Goal: Check status: Check status

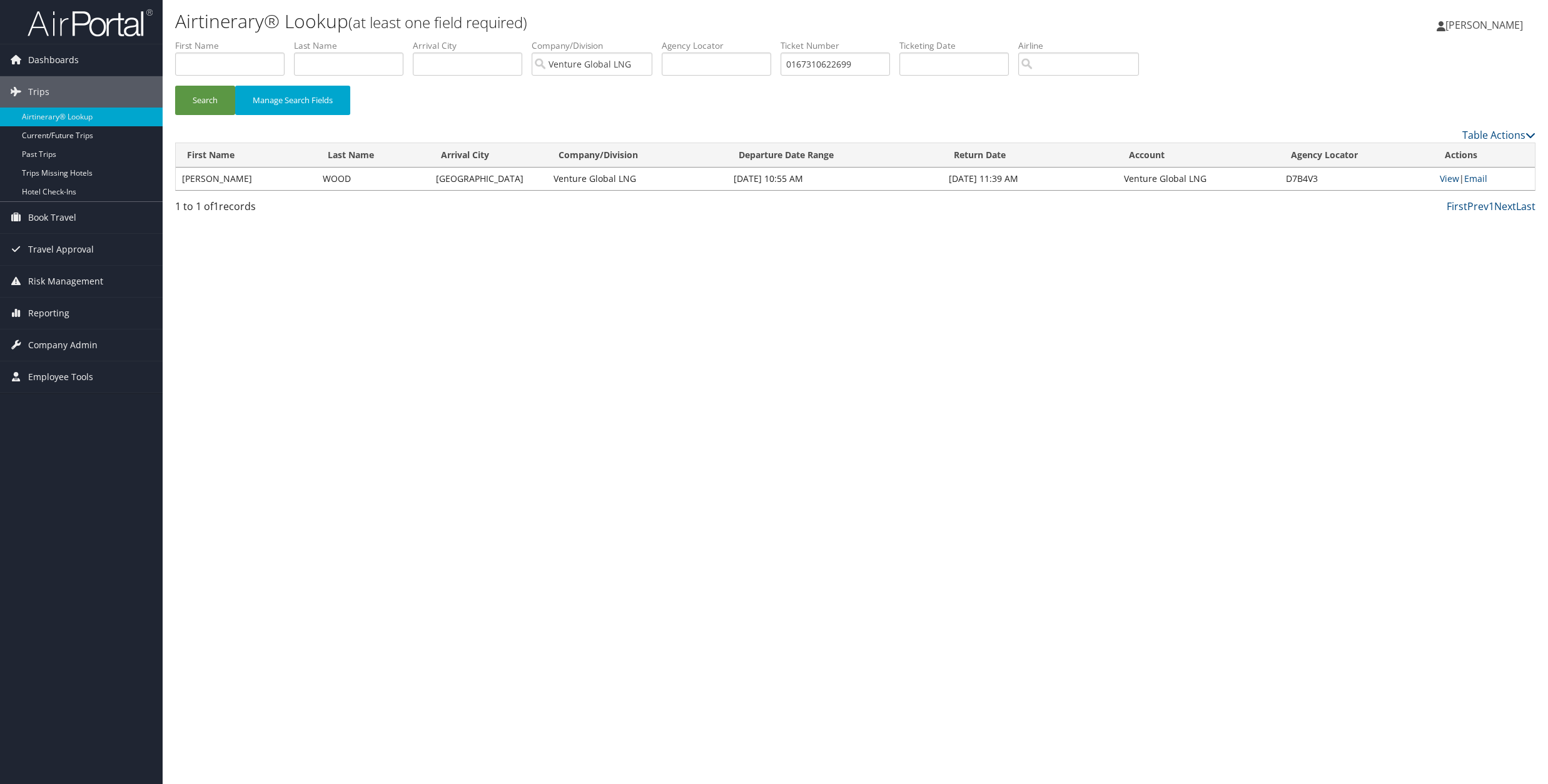
click at [1450, 177] on link "View" at bounding box center [1450, 178] width 19 height 12
click at [798, 62] on input "0167310622699" at bounding box center [836, 64] width 109 height 23
paste input "37714"
click at [198, 105] on button "Search" at bounding box center [205, 100] width 60 height 29
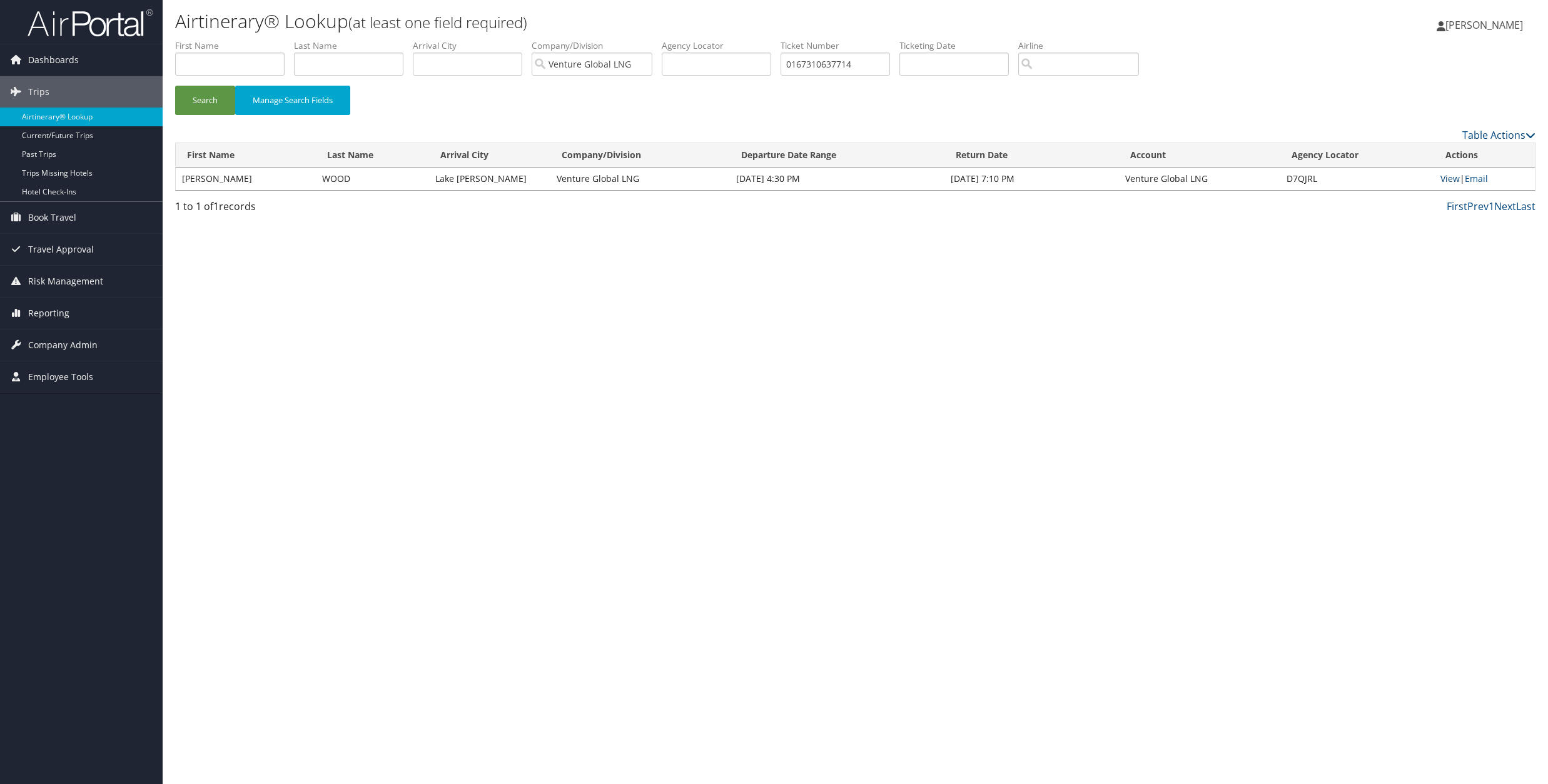
click at [1454, 180] on link "View" at bounding box center [1450, 178] width 19 height 12
click at [819, 63] on input "0167310637714" at bounding box center [836, 64] width 109 height 23
paste input "067310637675"
click at [214, 93] on button "Search" at bounding box center [205, 100] width 60 height 29
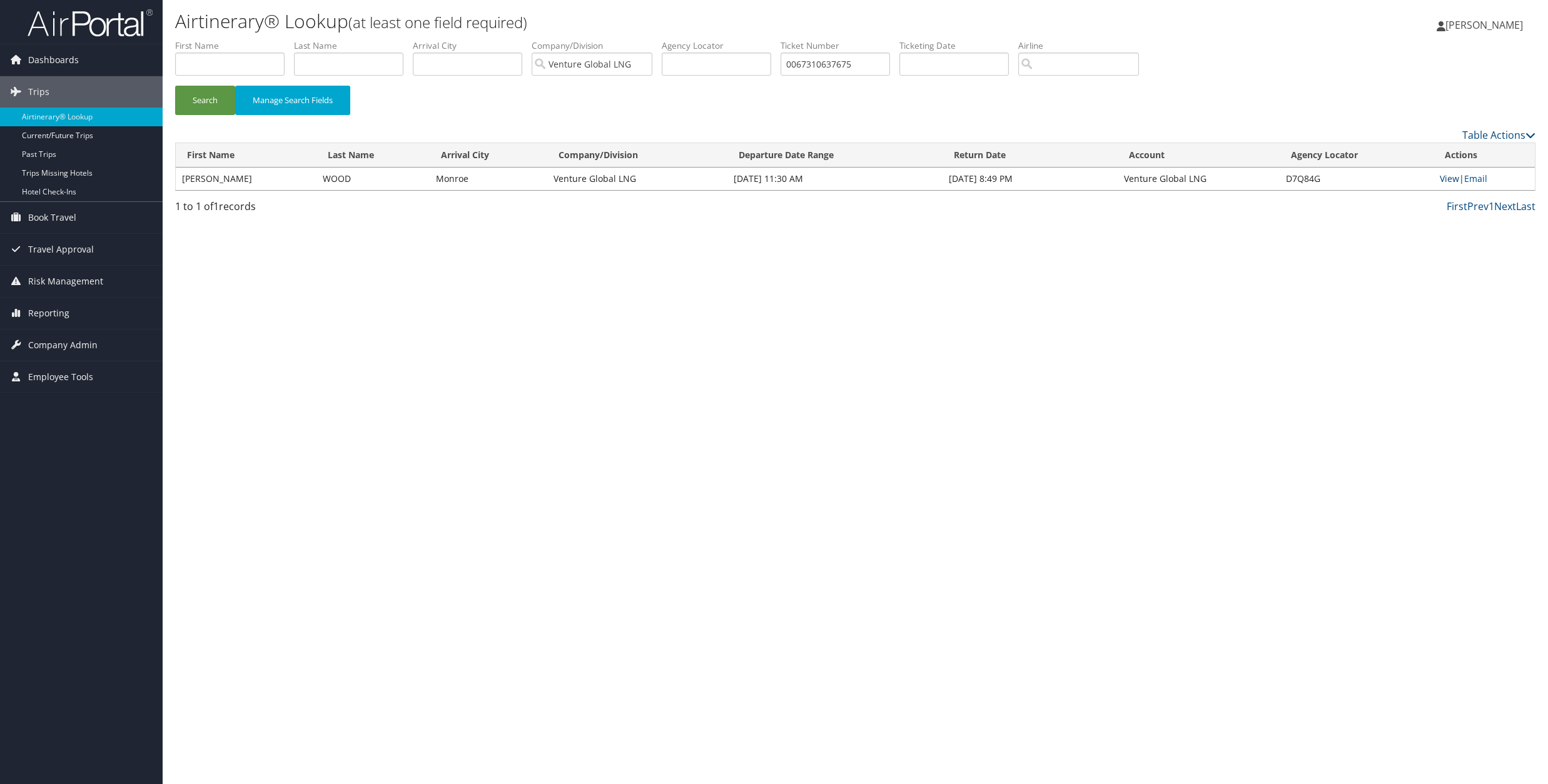
click at [1452, 173] on link "View" at bounding box center [1450, 178] width 19 height 12
click at [824, 59] on input "0067310637675" at bounding box center [836, 64] width 109 height 23
paste input "167310637598"
drag, startPoint x: 209, startPoint y: 93, endPoint x: 346, endPoint y: 127, distance: 141.2
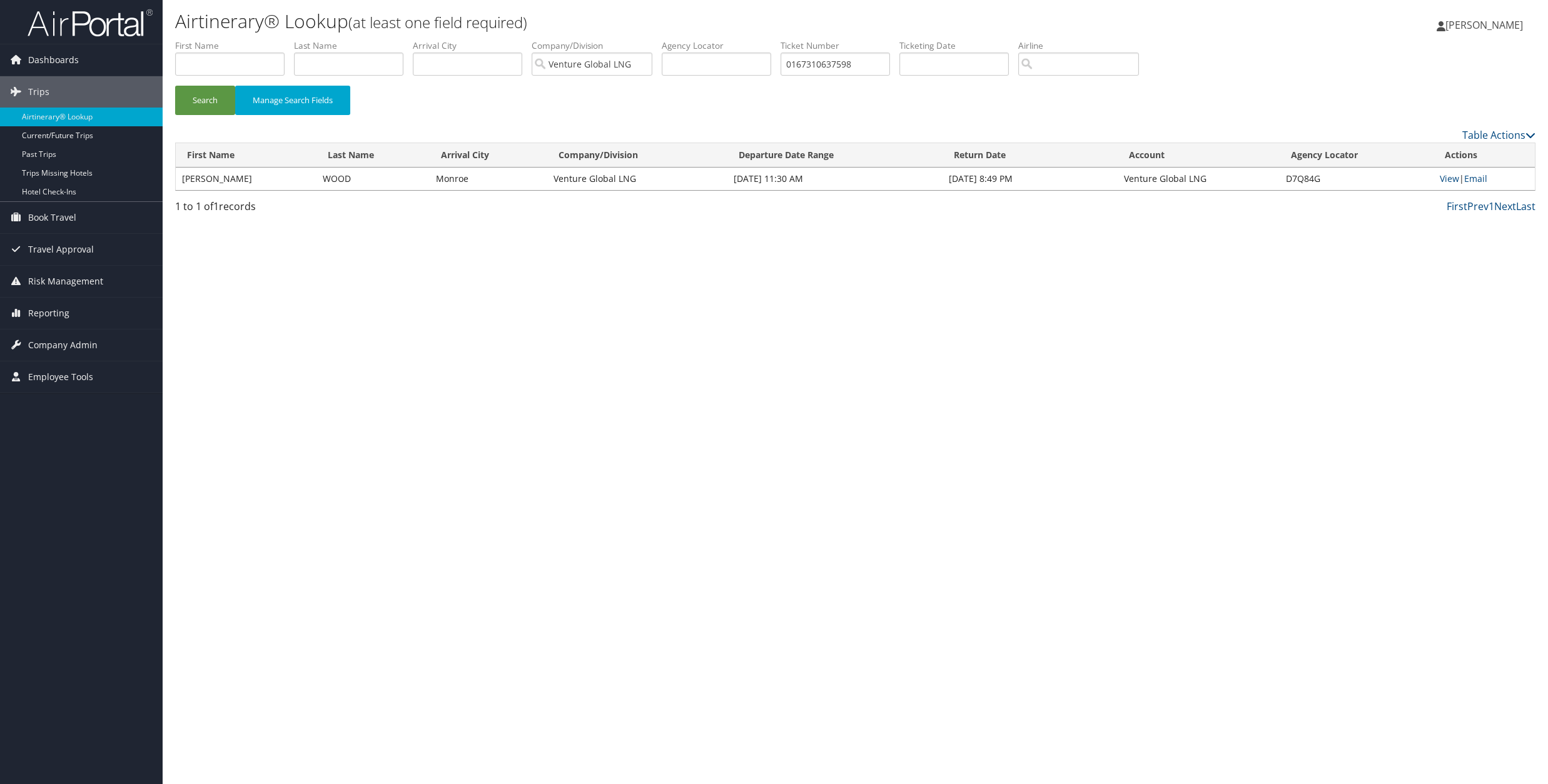
click at [209, 93] on button "Search" at bounding box center [205, 100] width 60 height 29
click at [1448, 178] on link "View" at bounding box center [1450, 178] width 19 height 12
click at [805, 63] on input "0167310637598" at bounding box center [836, 64] width 109 height 23
paste input "067310645285"
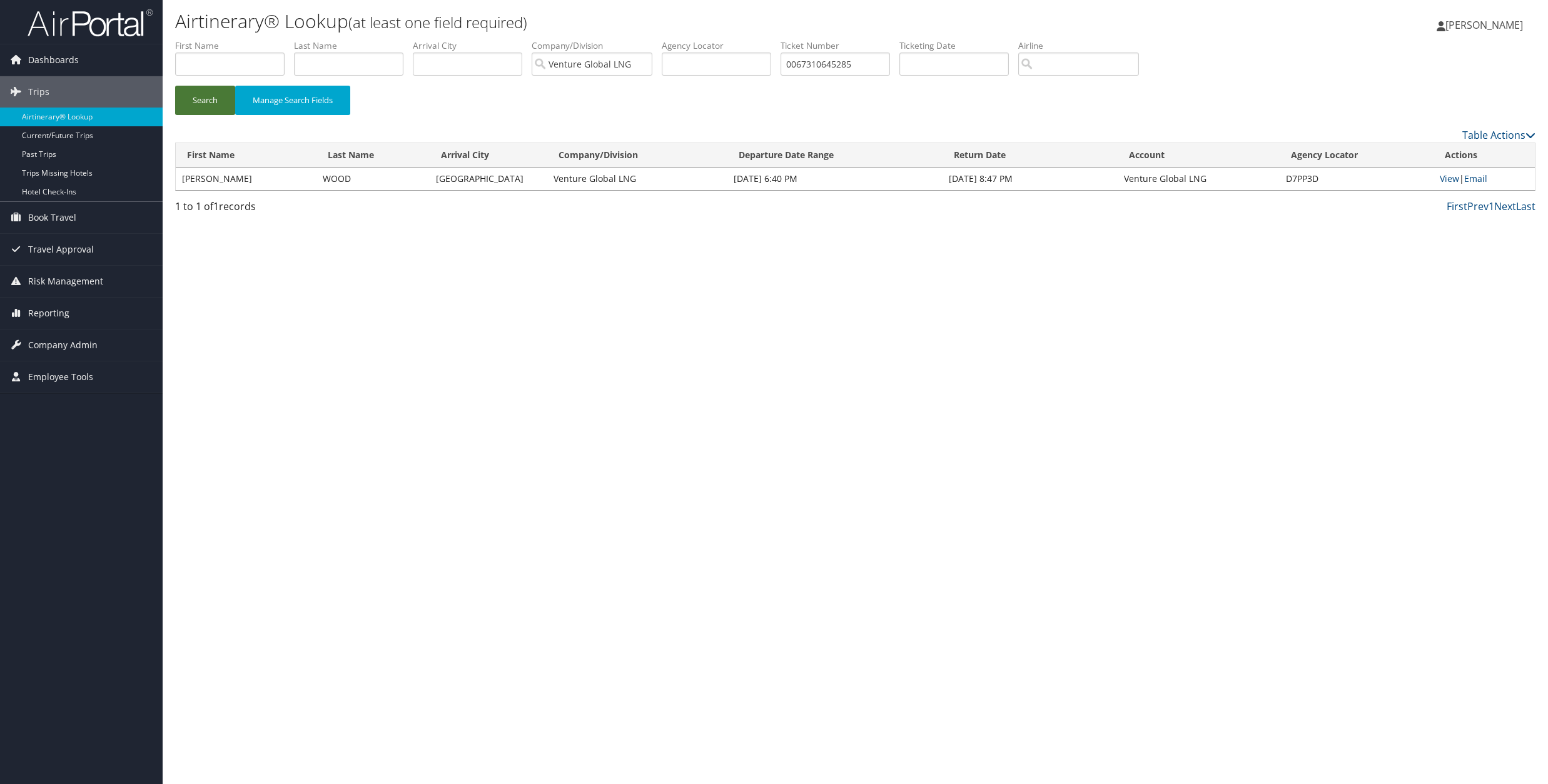
click at [213, 101] on button "Search" at bounding box center [205, 100] width 60 height 29
click at [1454, 175] on link "View" at bounding box center [1450, 178] width 19 height 12
click at [808, 62] on input "0067310645285" at bounding box center [836, 64] width 109 height 23
paste input "167310637677"
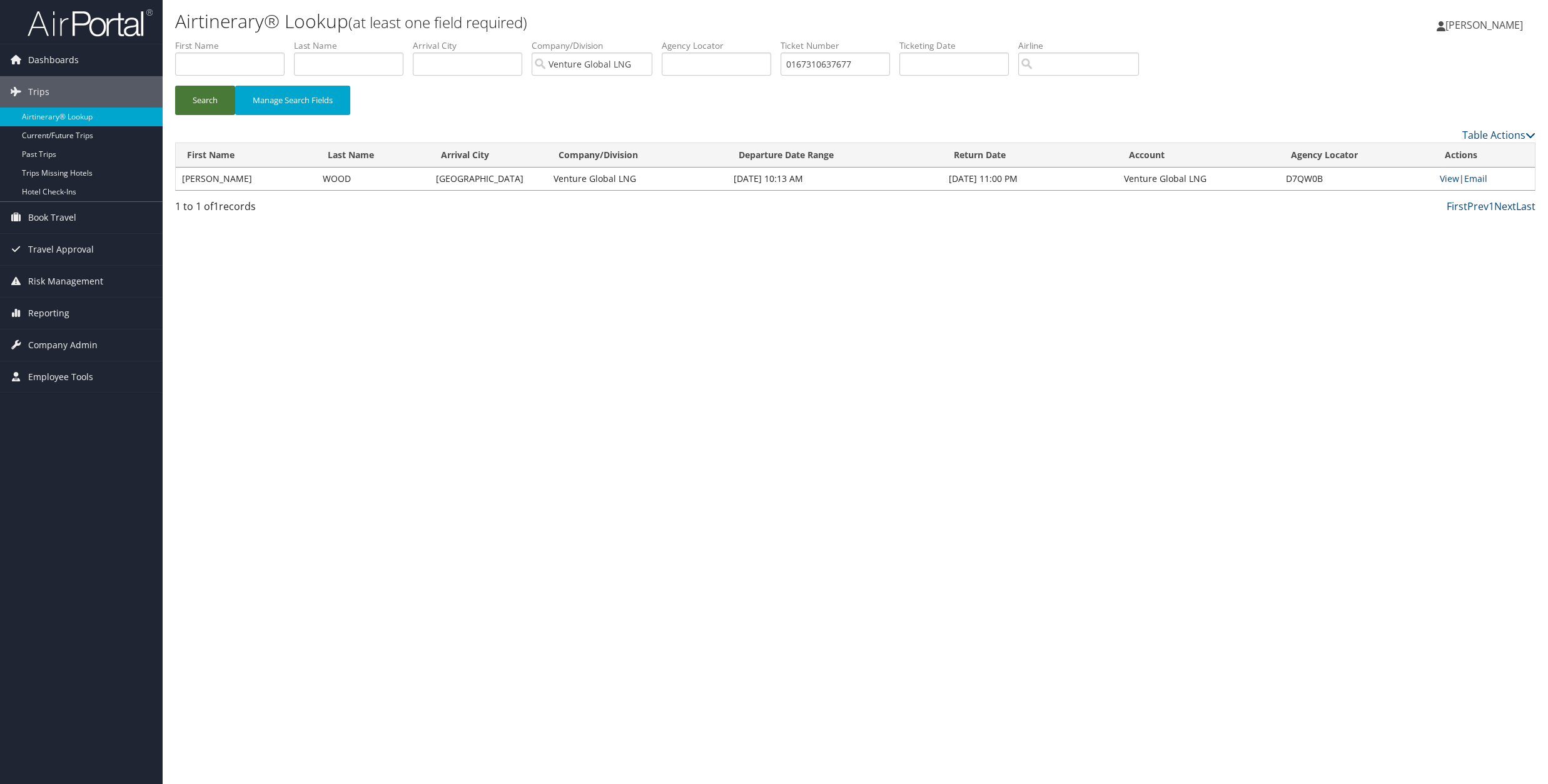
click at [207, 89] on button "Search" at bounding box center [205, 100] width 60 height 29
click at [823, 66] on input "0167310637677" at bounding box center [836, 64] width 109 height 23
drag, startPoint x: 190, startPoint y: 96, endPoint x: 472, endPoint y: 148, distance: 286.8
click at [191, 97] on button "Search" at bounding box center [205, 100] width 60 height 29
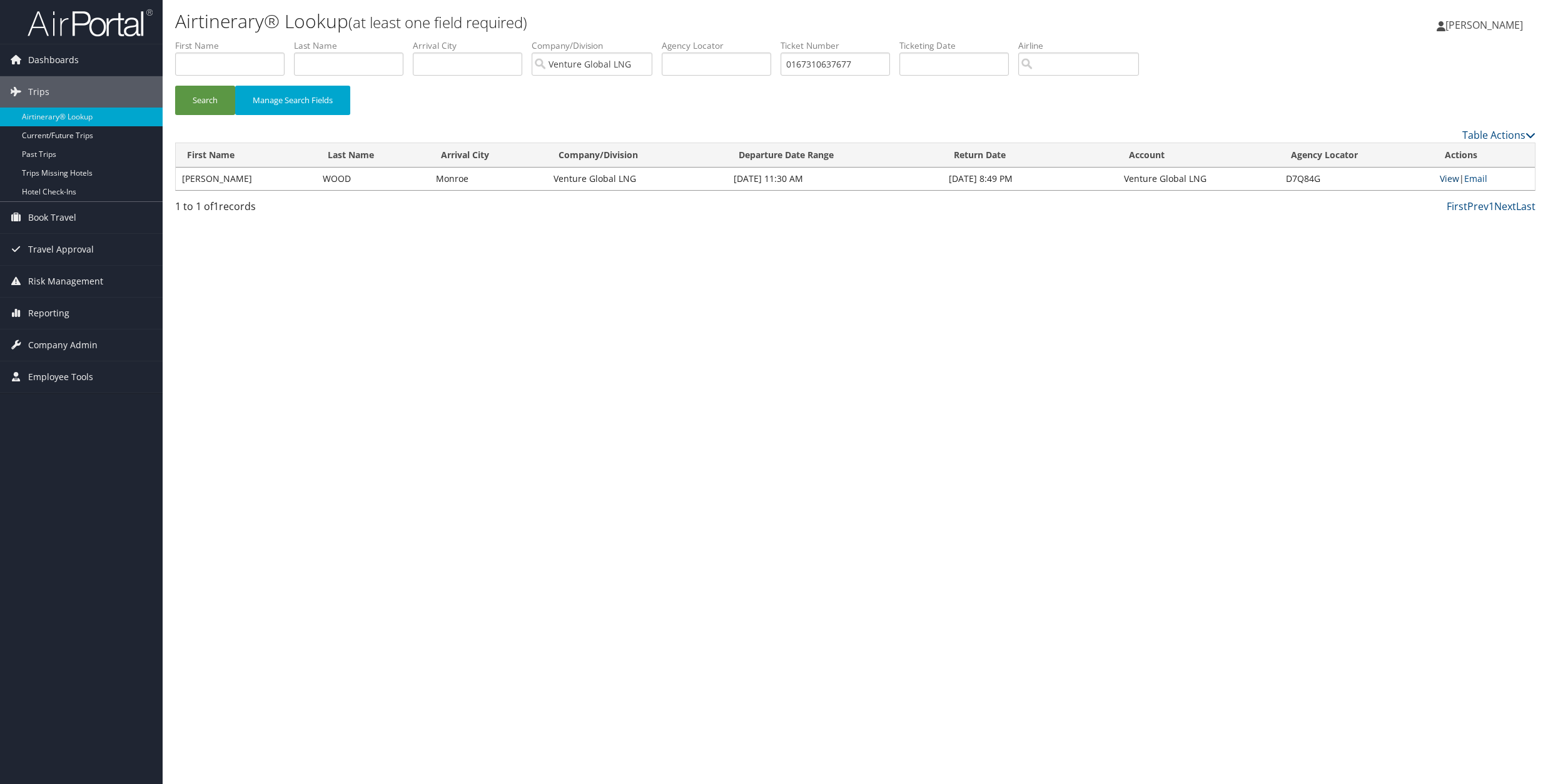
click at [1449, 178] on link "View" at bounding box center [1450, 178] width 19 height 12
click at [804, 63] on input "0167310637677" at bounding box center [836, 64] width 109 height 23
paste input "723"
click at [212, 93] on button "Search" at bounding box center [205, 100] width 60 height 29
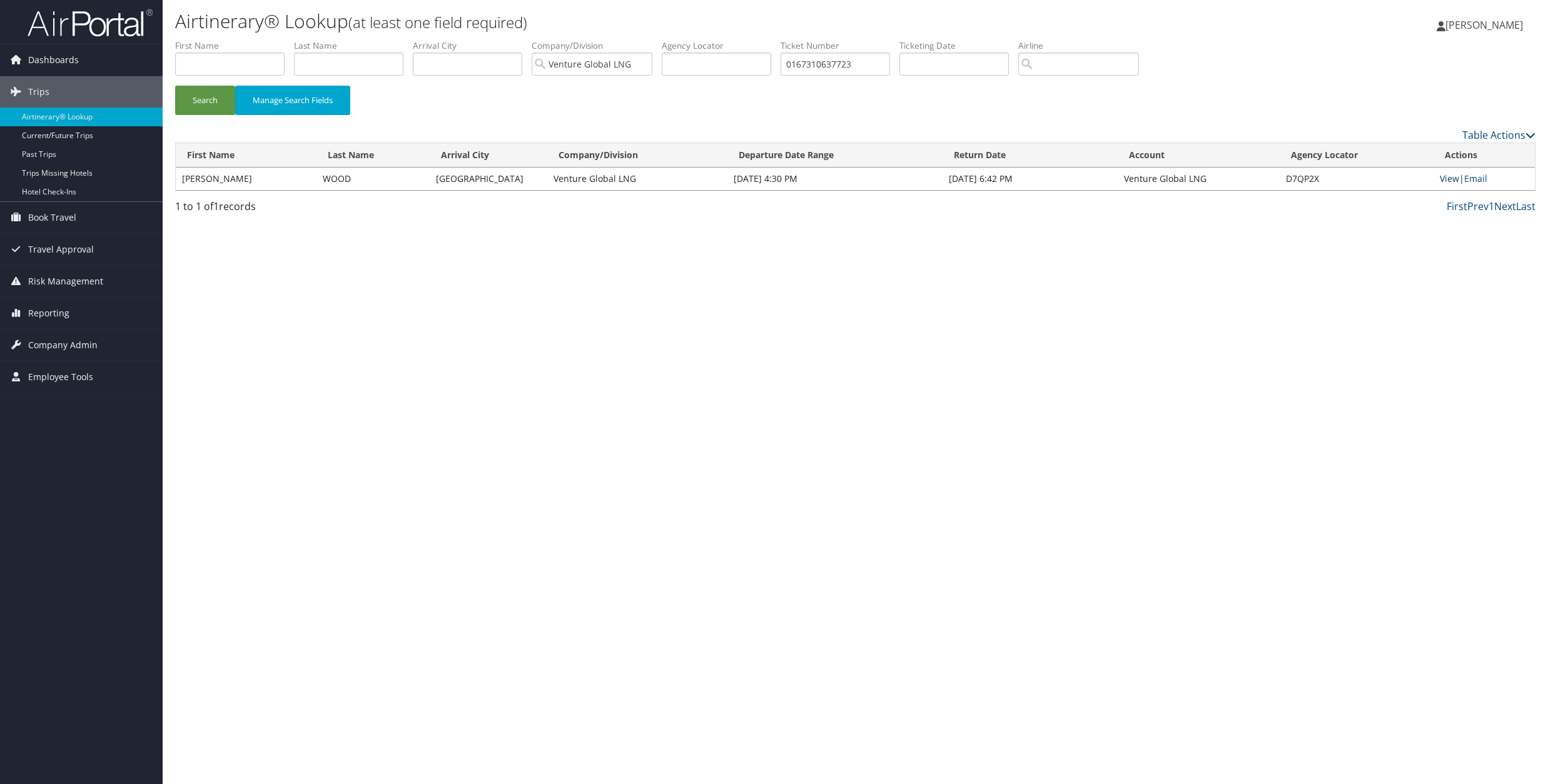
click at [1452, 176] on link "View" at bounding box center [1450, 178] width 19 height 12
click at [808, 63] on input "0167310637723" at bounding box center [836, 64] width 109 height 23
paste input "620"
type input "0167310637620"
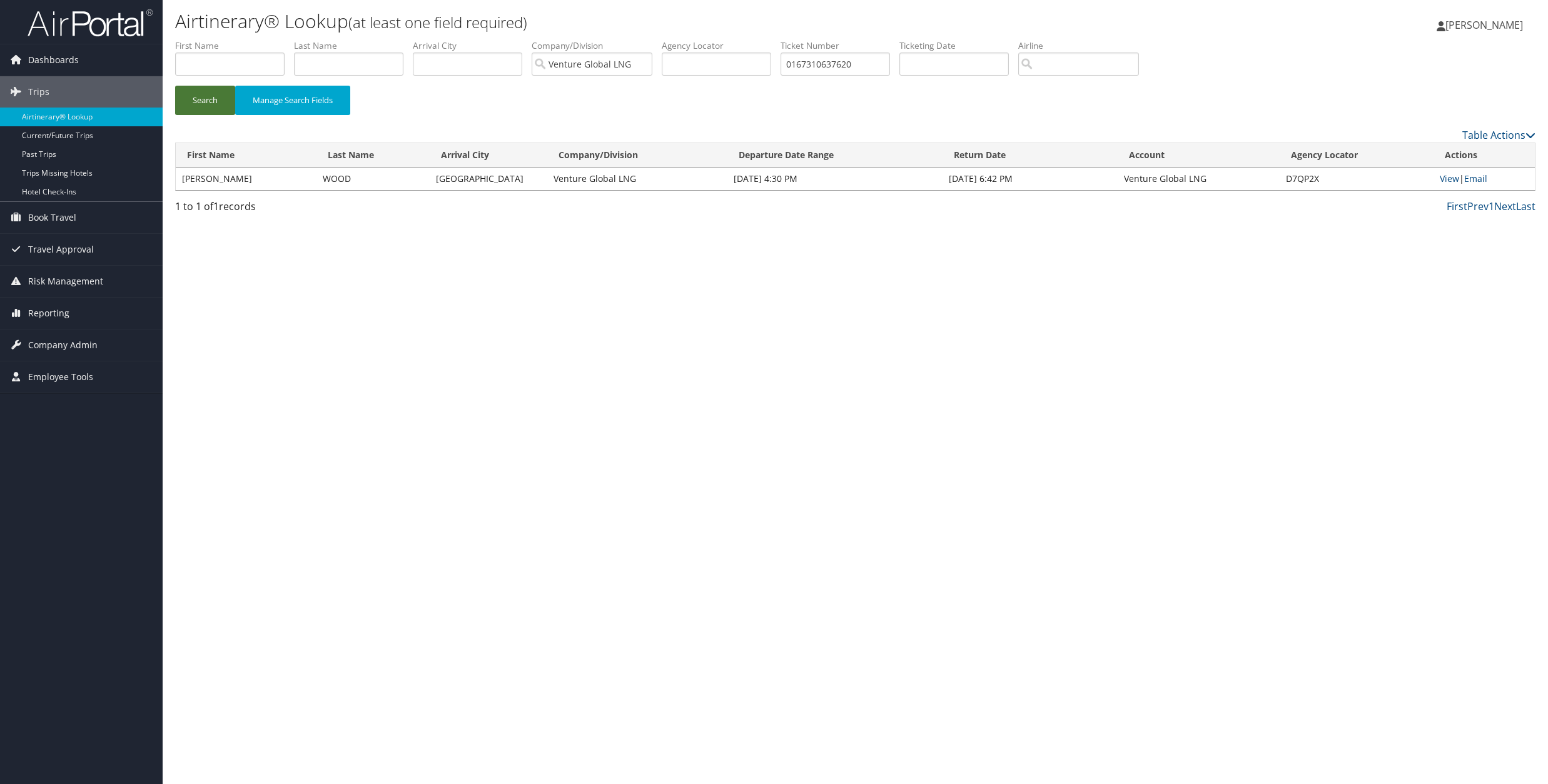
click at [199, 88] on button "Search" at bounding box center [205, 100] width 60 height 29
click at [1445, 174] on link "View" at bounding box center [1450, 178] width 19 height 12
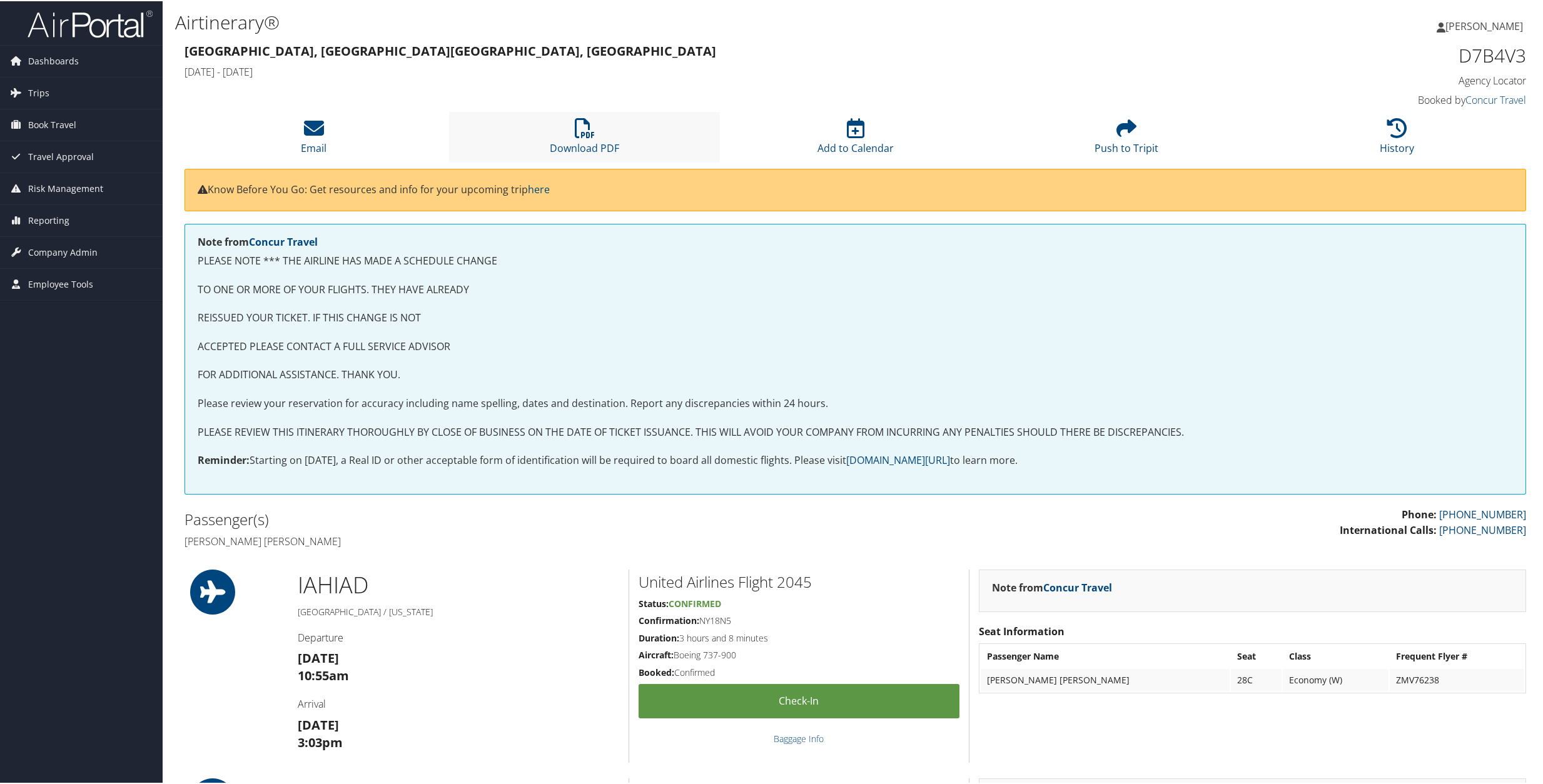
click at [554, 137] on li "Download PDF" at bounding box center [584, 137] width 271 height 51
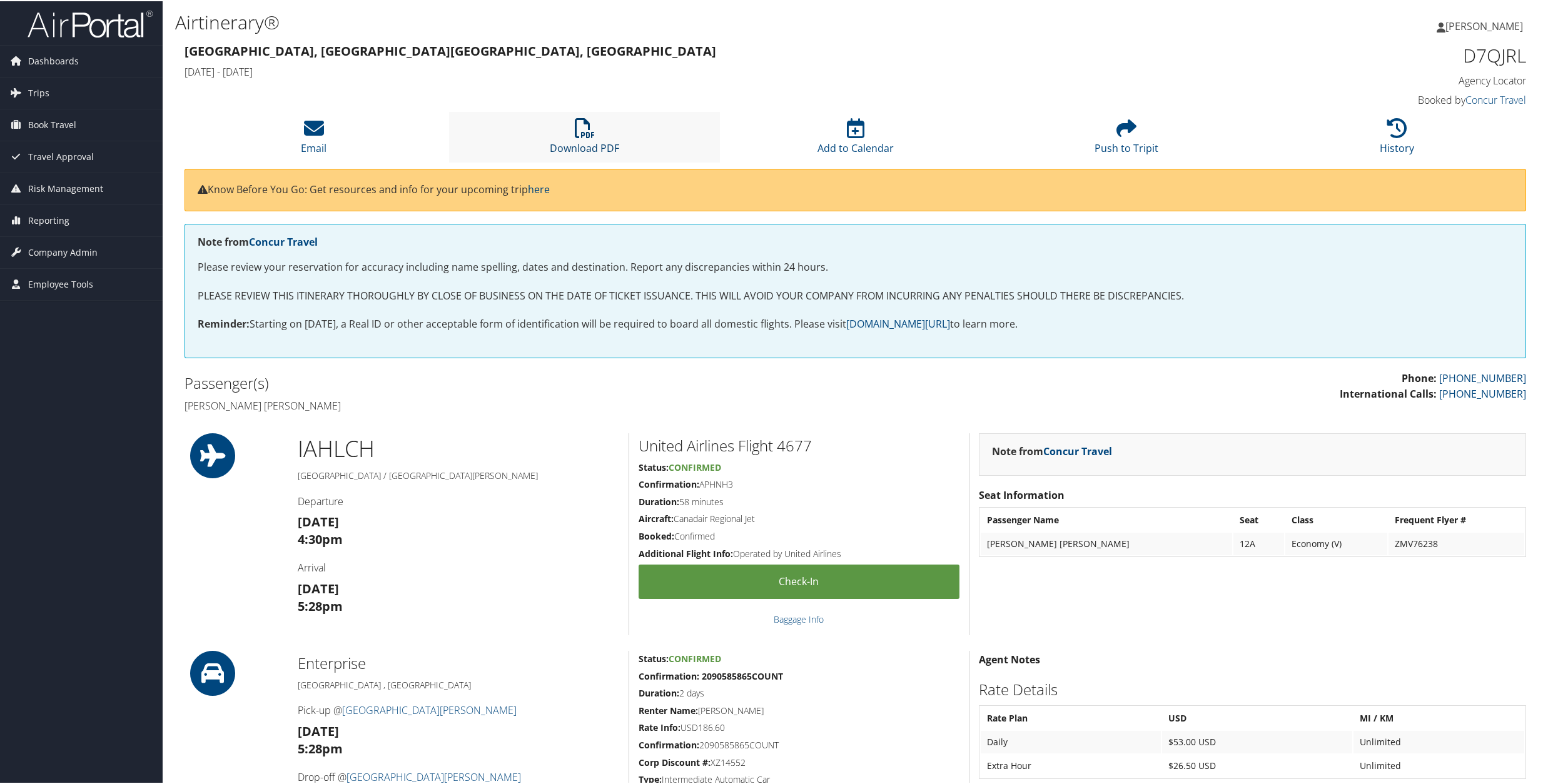
click at [575, 146] on link "Download PDF" at bounding box center [585, 138] width 69 height 30
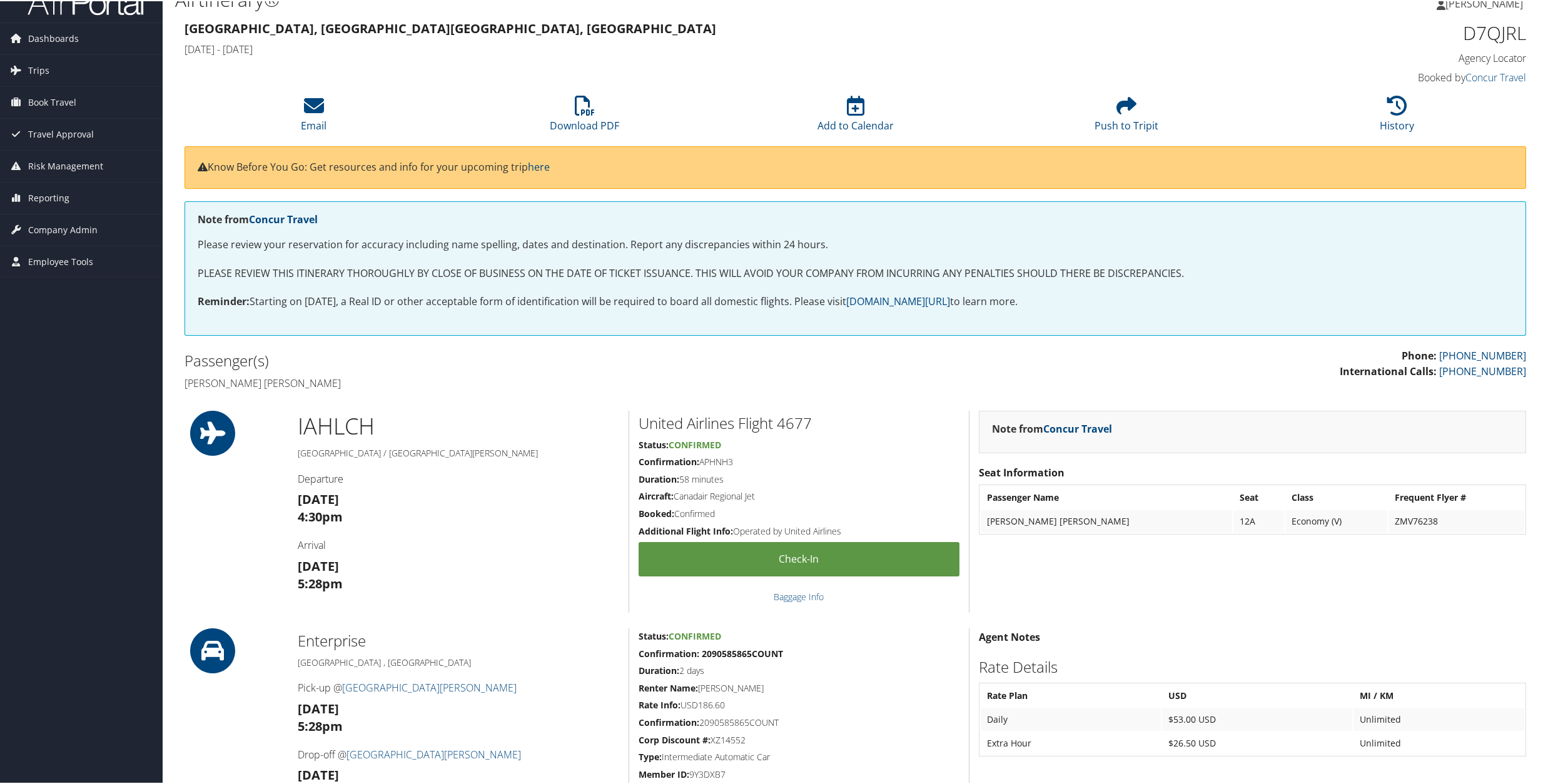
scroll to position [23, 0]
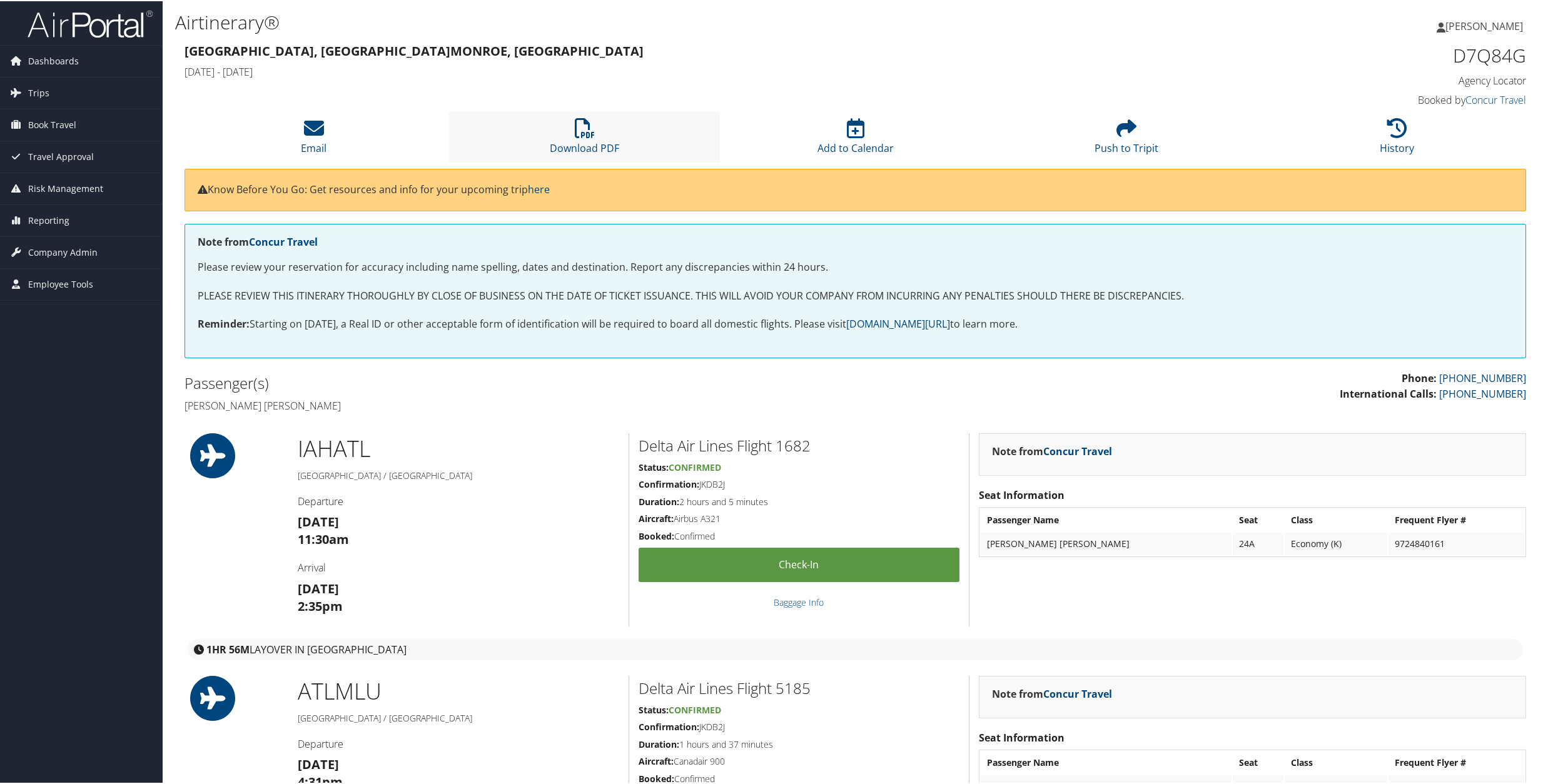
click at [570, 136] on li "Download PDF" at bounding box center [584, 137] width 271 height 51
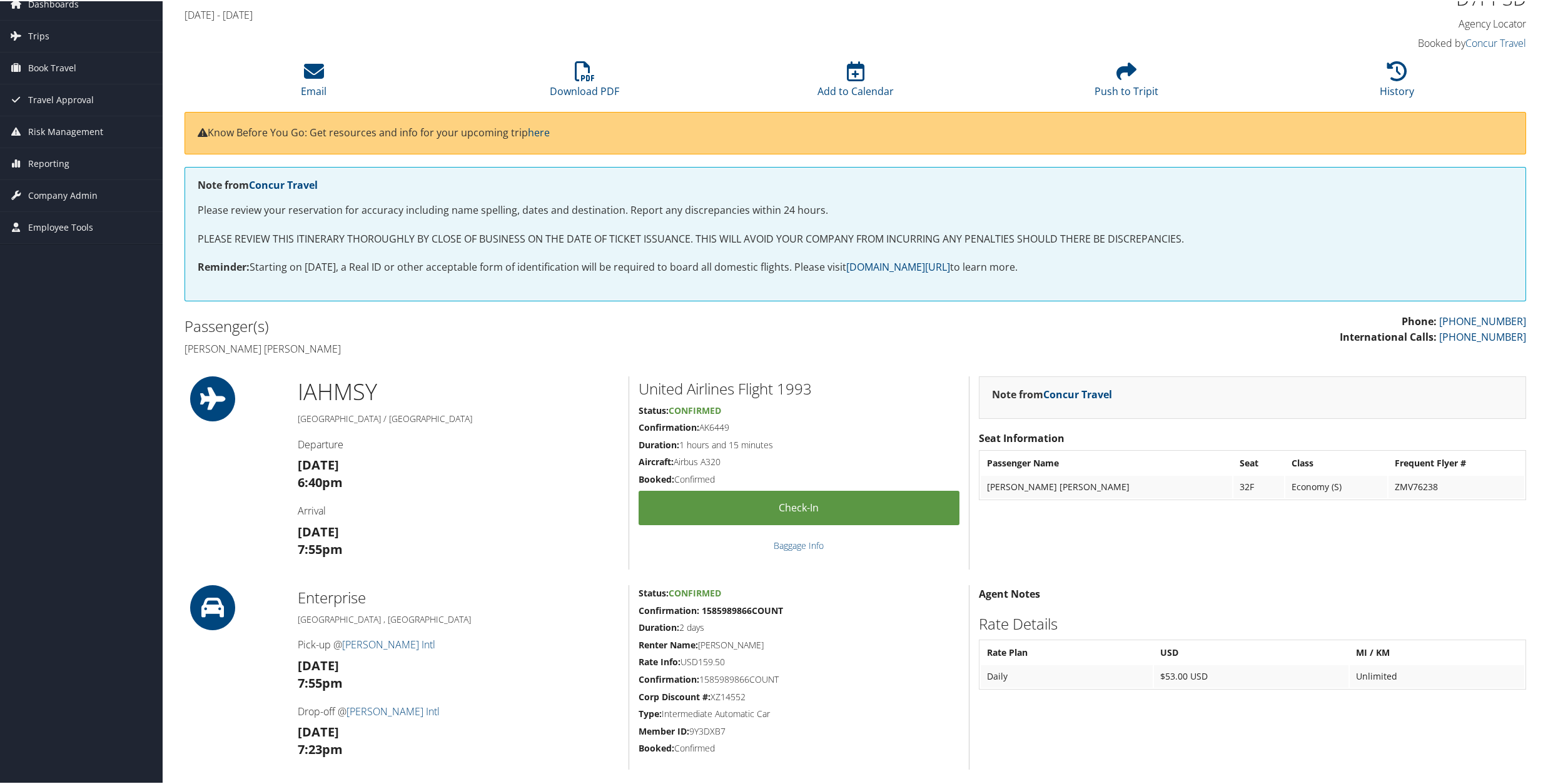
scroll to position [8, 0]
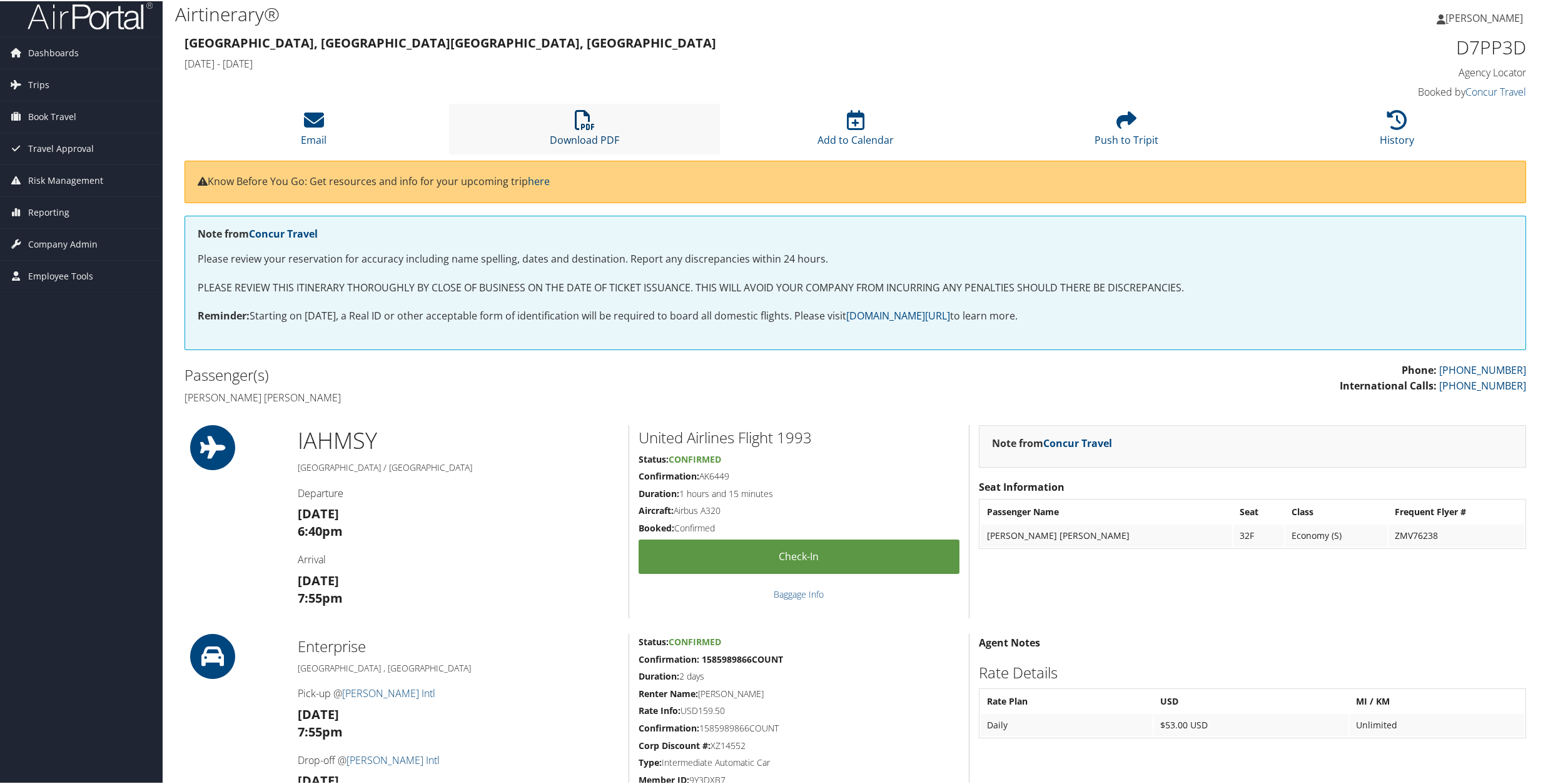
click at [577, 123] on icon at bounding box center [585, 118] width 20 height 20
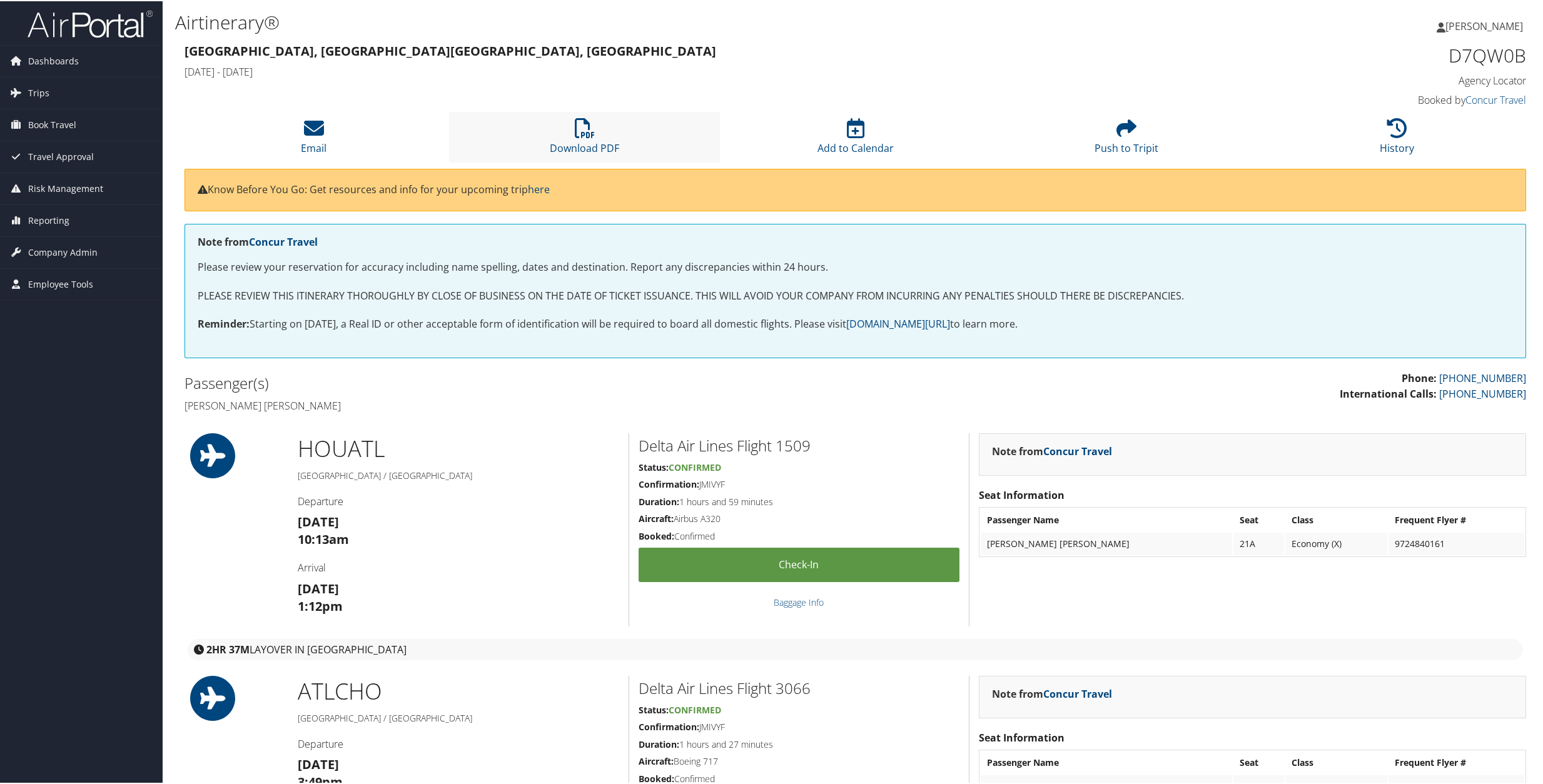
click at [572, 126] on li "Download PDF" at bounding box center [584, 137] width 271 height 51
click at [578, 144] on link "Download PDF" at bounding box center [585, 138] width 69 height 30
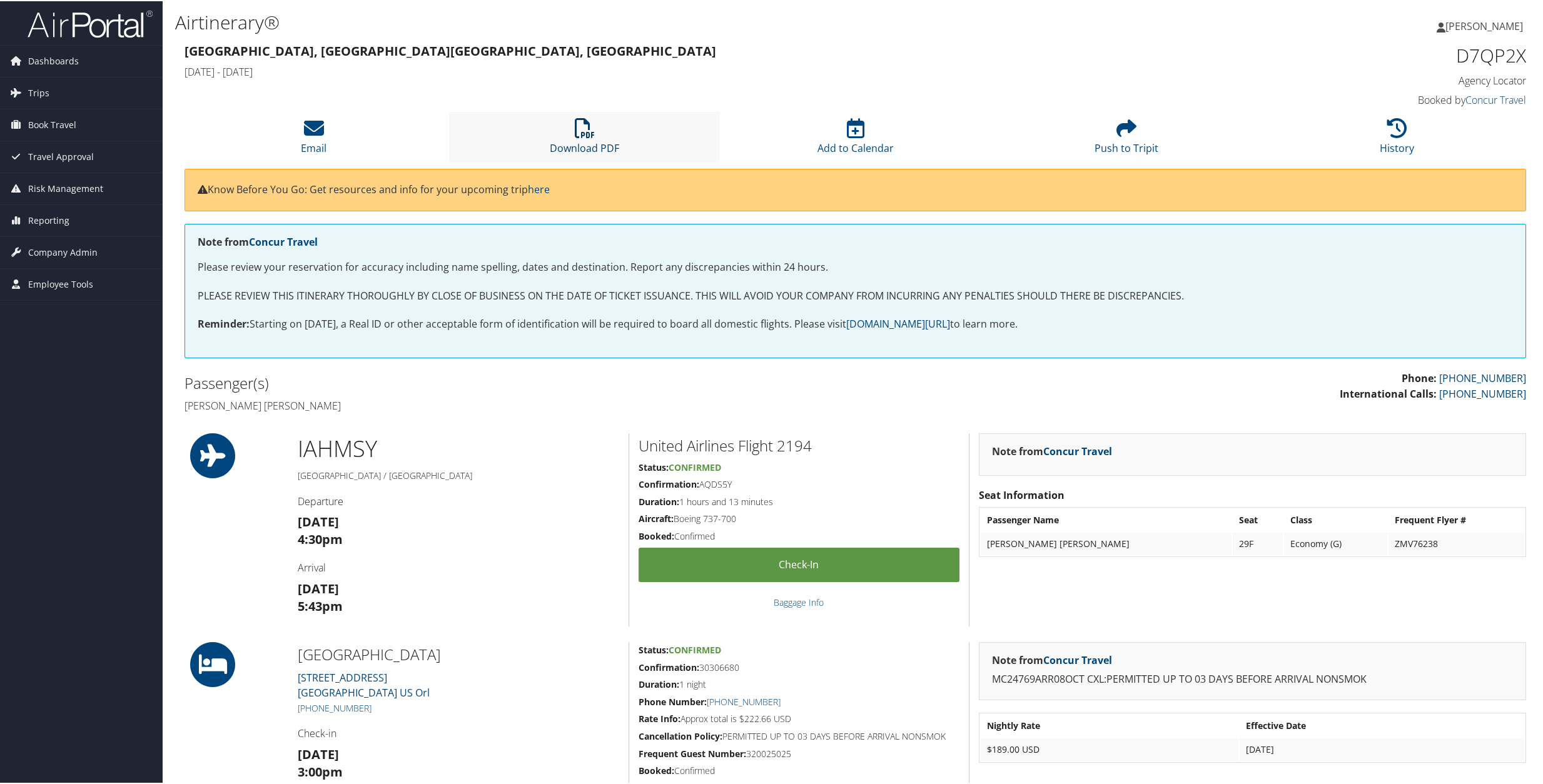
click at [579, 131] on icon at bounding box center [585, 127] width 20 height 20
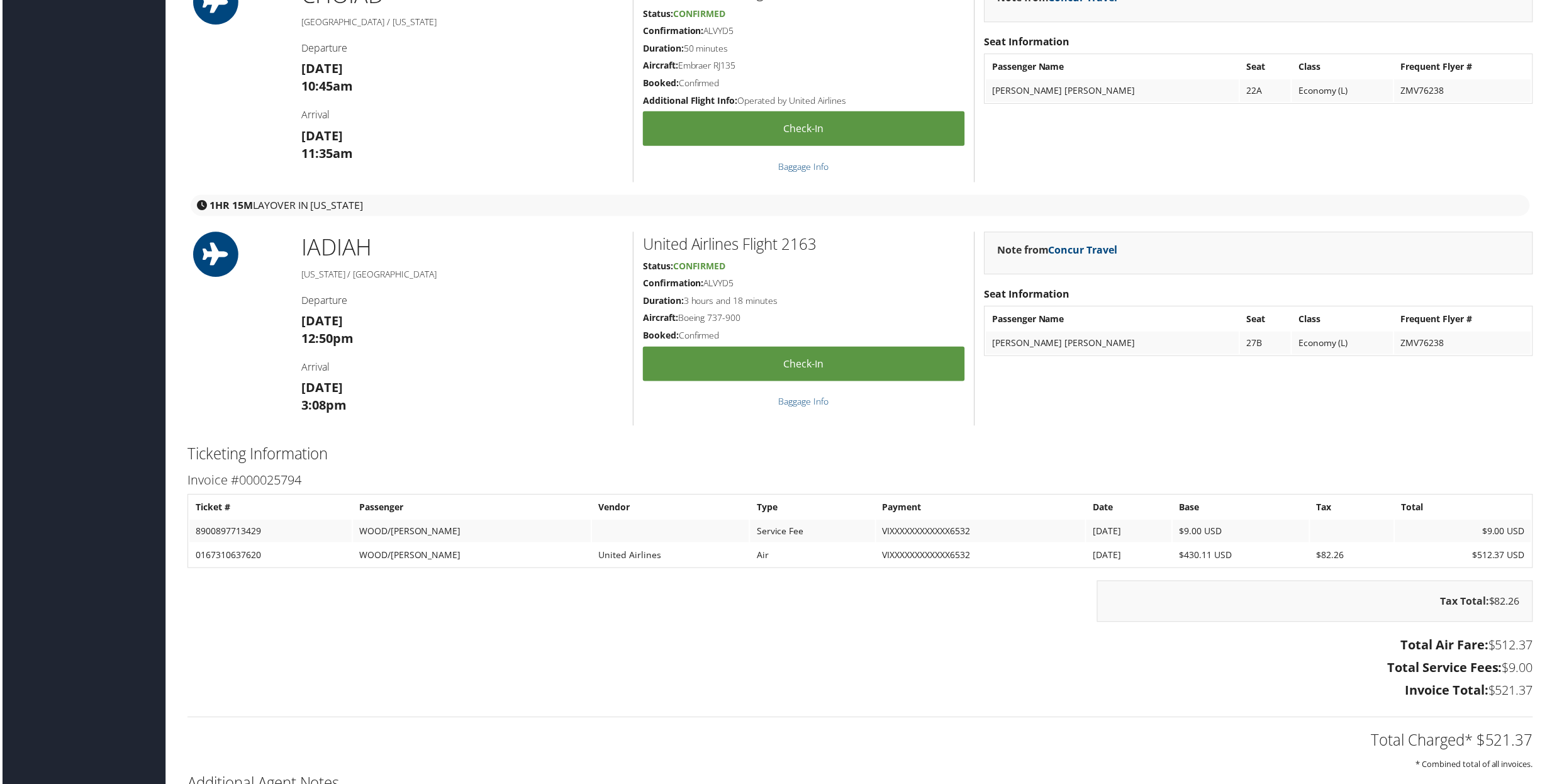
scroll to position [1313, 0]
